Goal: Navigation & Orientation: Find specific page/section

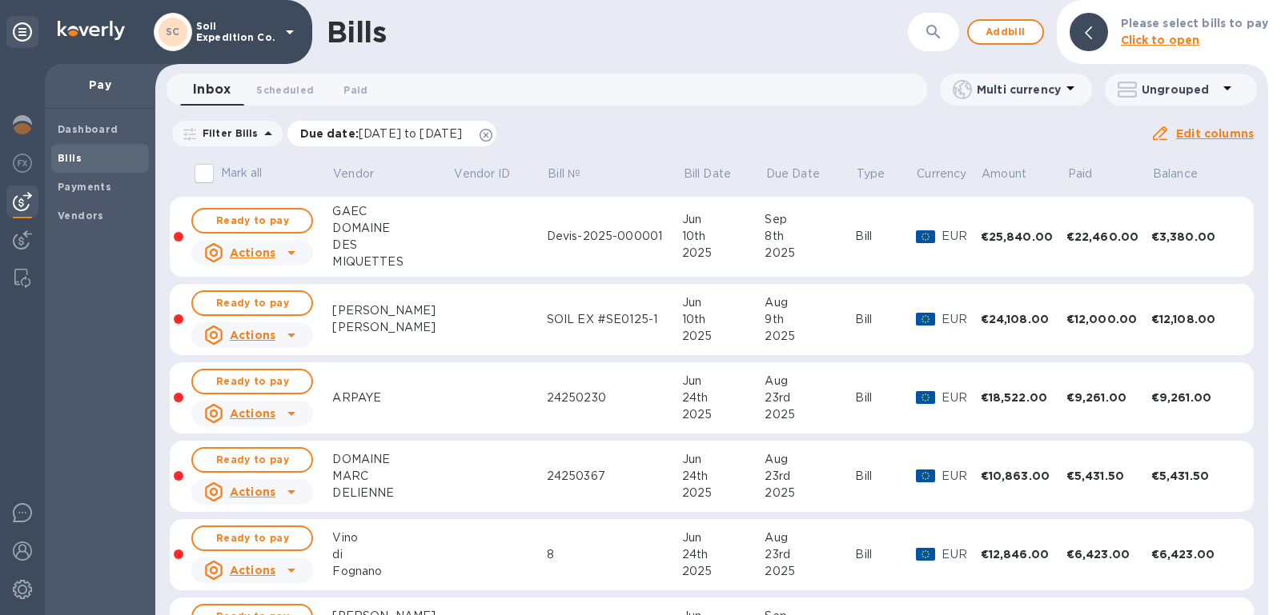
click at [492, 135] on icon at bounding box center [485, 135] width 13 height 13
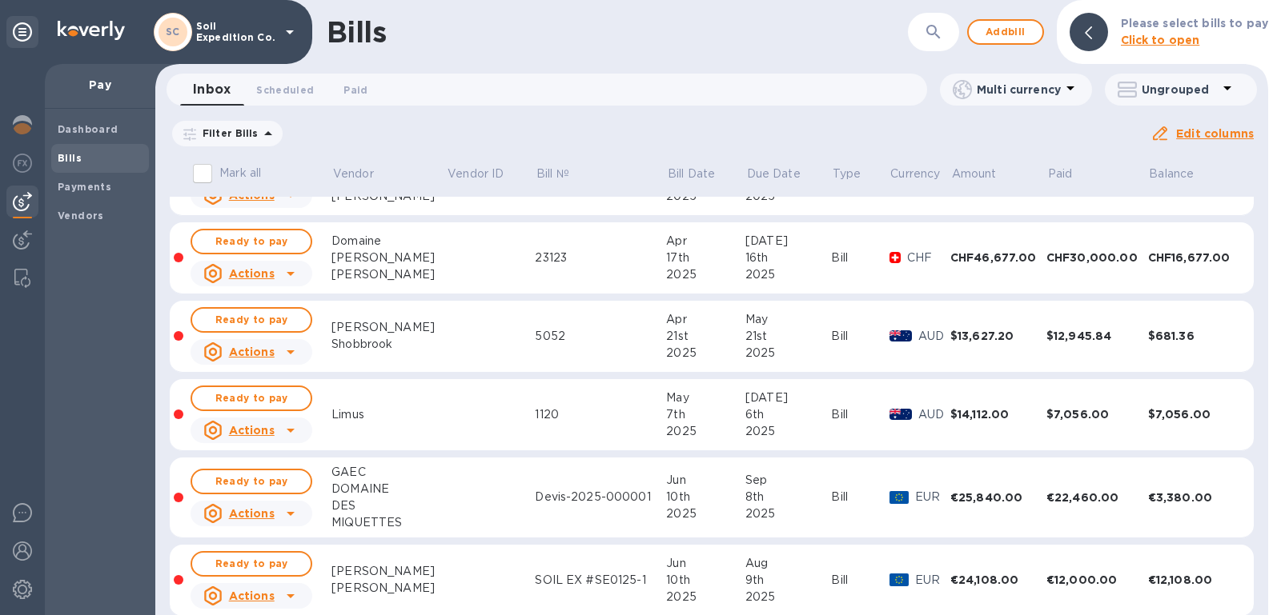
scroll to position [421, 0]
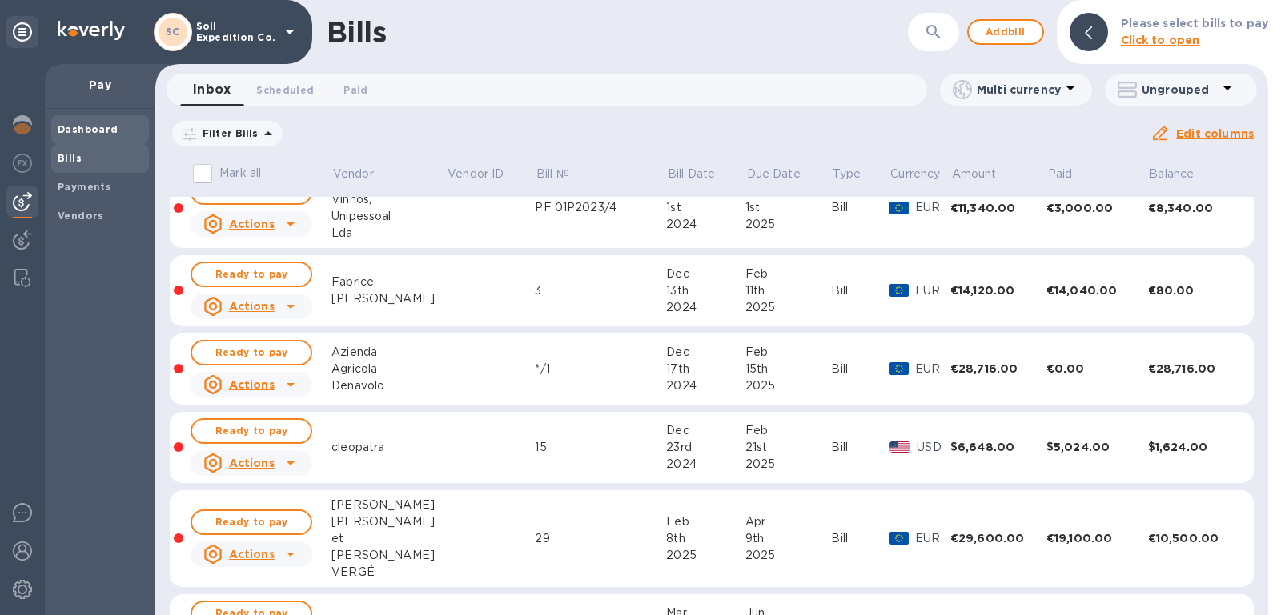
click at [73, 122] on span "Dashboard" at bounding box center [88, 130] width 61 height 16
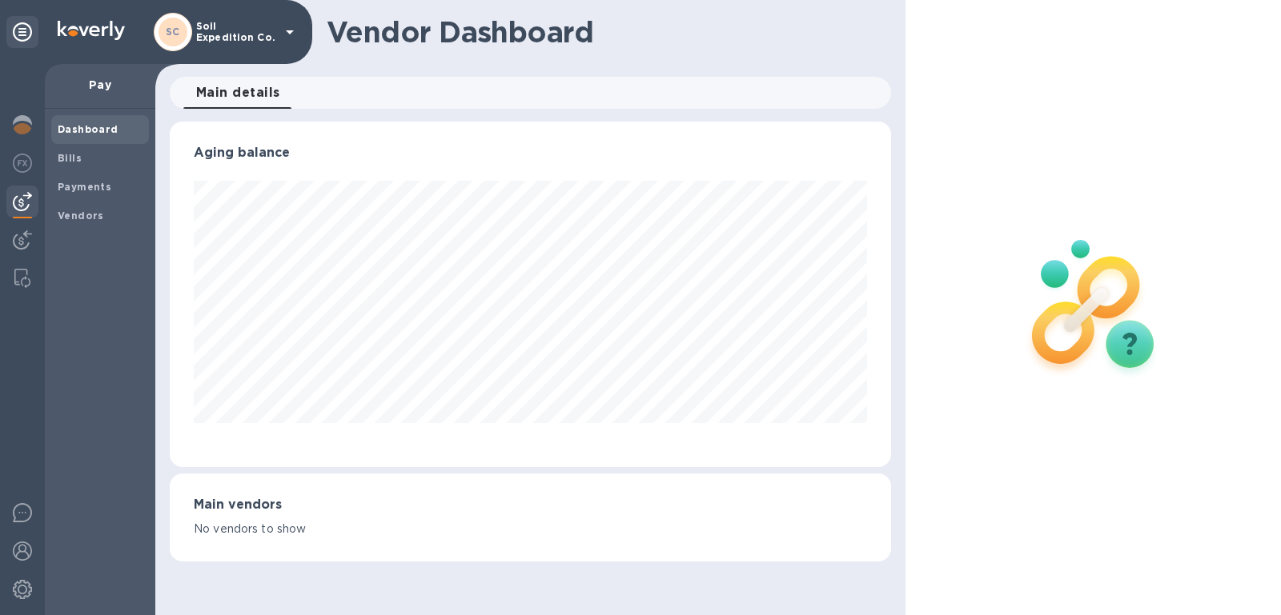
scroll to position [345, 715]
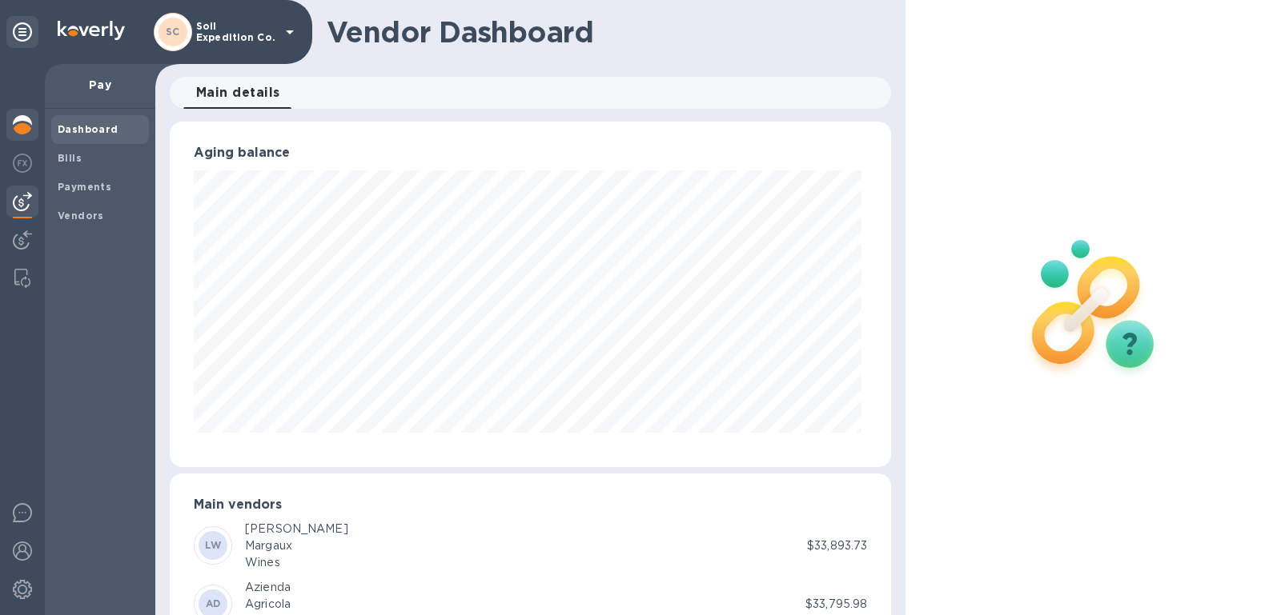
click at [14, 114] on div at bounding box center [22, 126] width 32 height 35
